Goal: Information Seeking & Learning: Learn about a topic

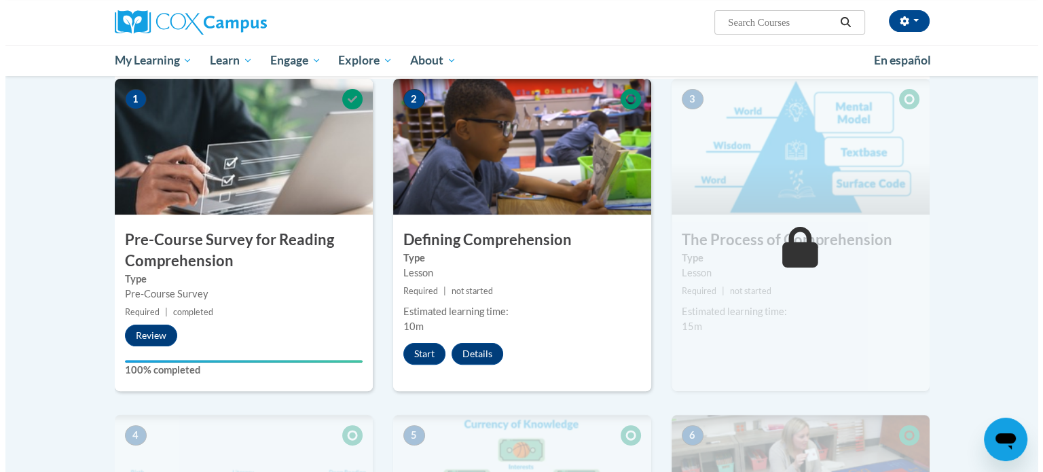
scroll to position [301, 0]
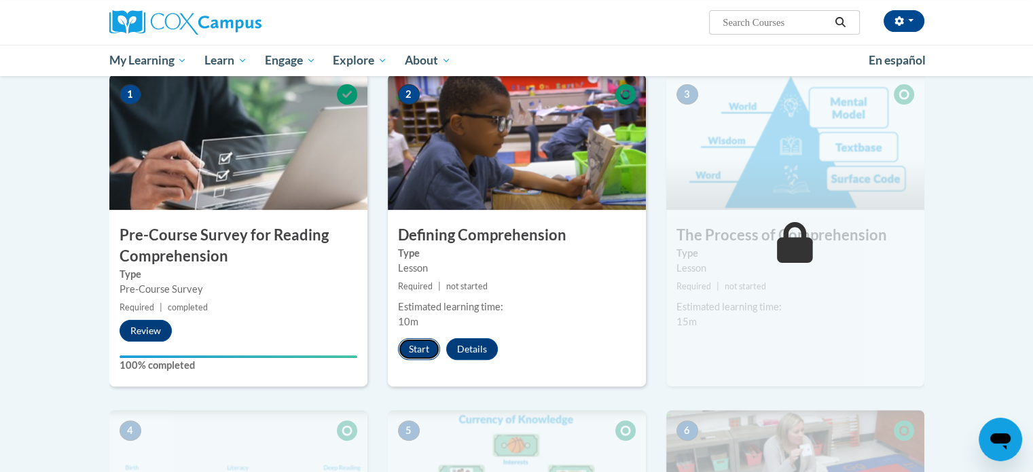
click at [408, 354] on button "Start" at bounding box center [419, 349] width 42 height 22
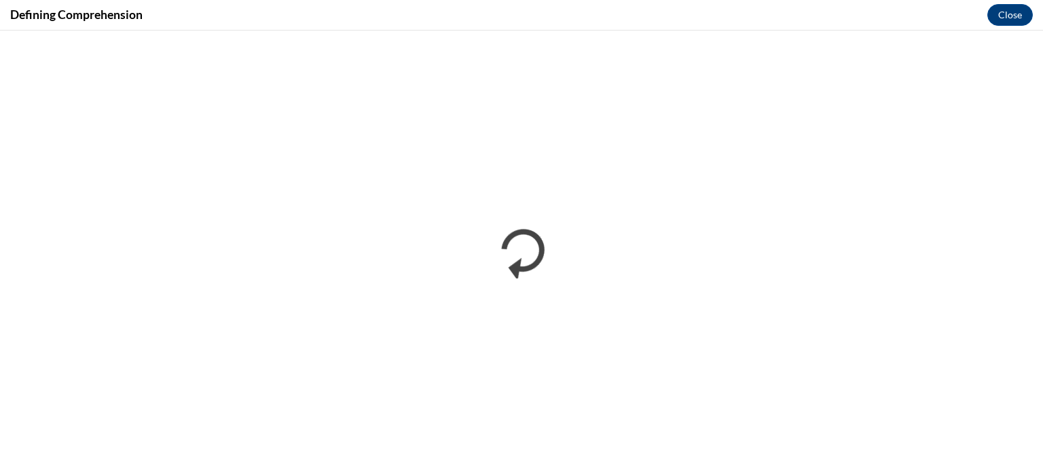
scroll to position [0, 0]
click at [609, 18] on div "Defining Comprehension Close" at bounding box center [521, 15] width 1043 height 31
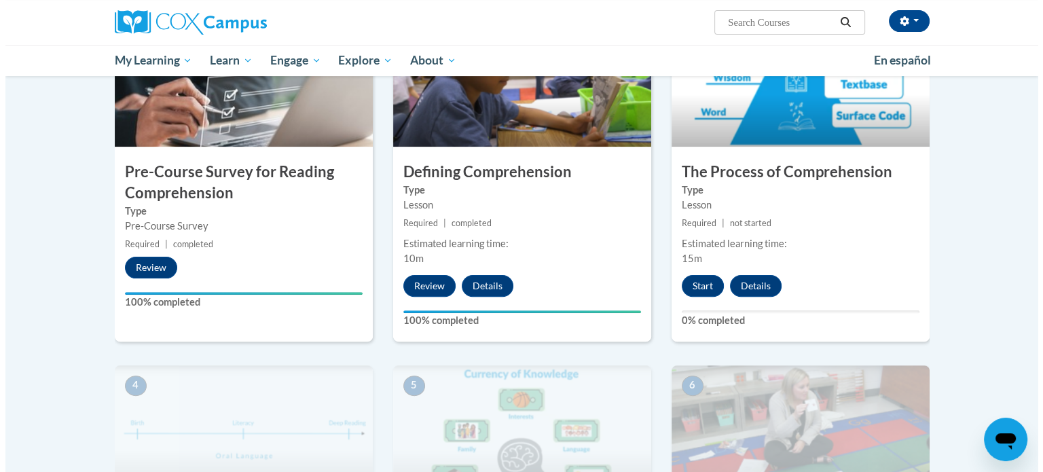
scroll to position [381, 0]
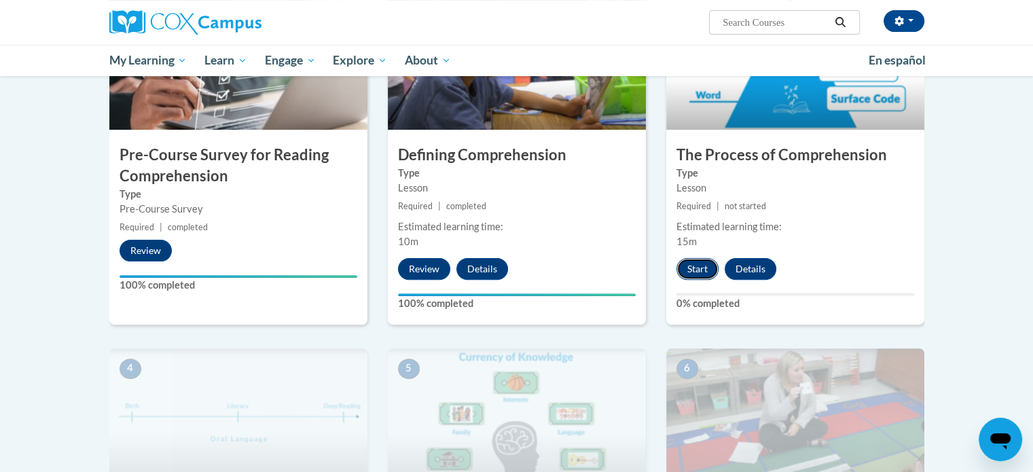
click at [696, 262] on button "Start" at bounding box center [698, 269] width 42 height 22
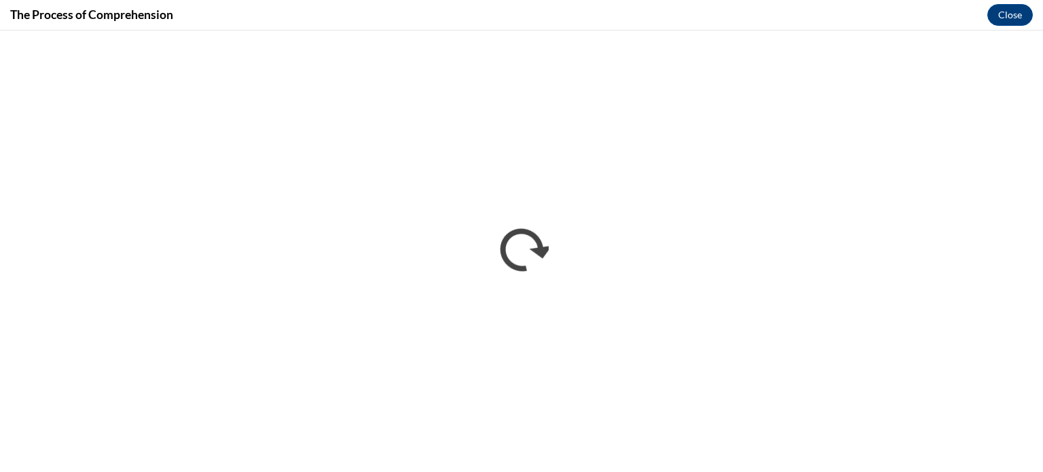
scroll to position [0, 0]
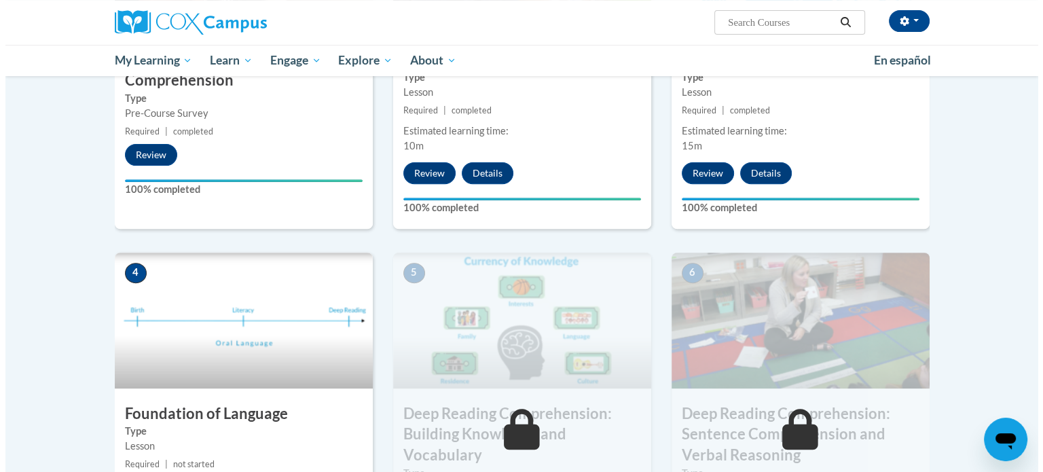
scroll to position [622, 0]
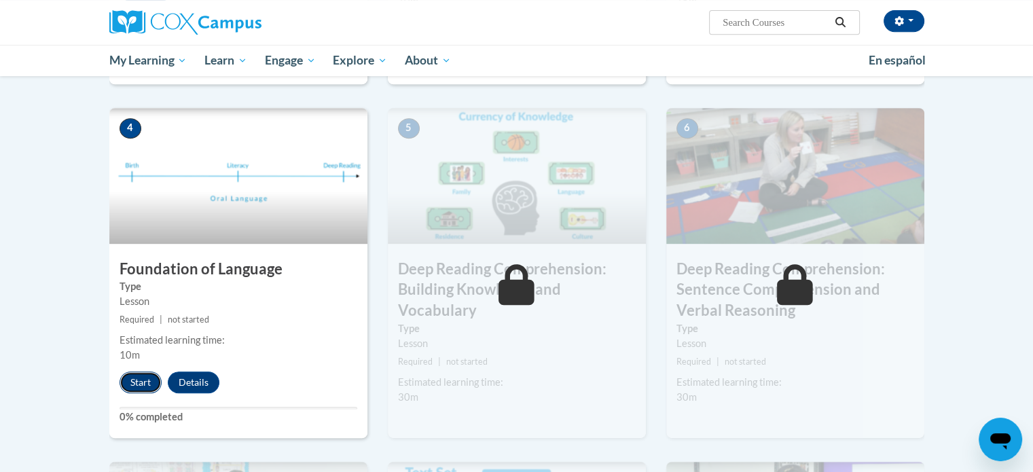
click at [144, 387] on button "Start" at bounding box center [141, 383] width 42 height 22
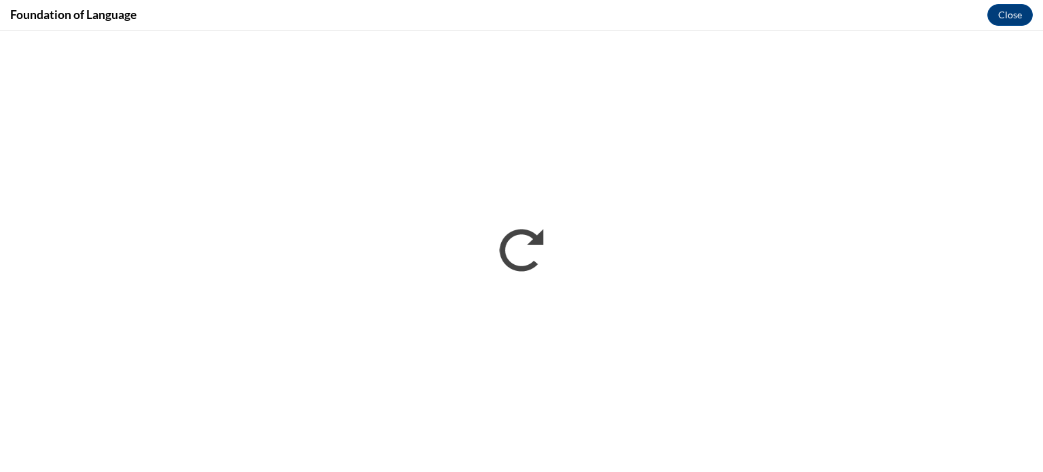
scroll to position [0, 0]
